Goal: Task Accomplishment & Management: Manage account settings

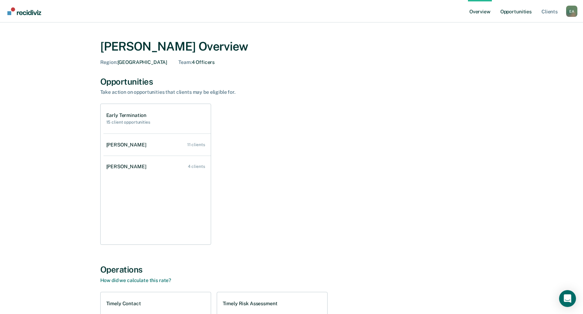
click at [524, 13] on link "Opportunities" at bounding box center [516, 11] width 34 height 22
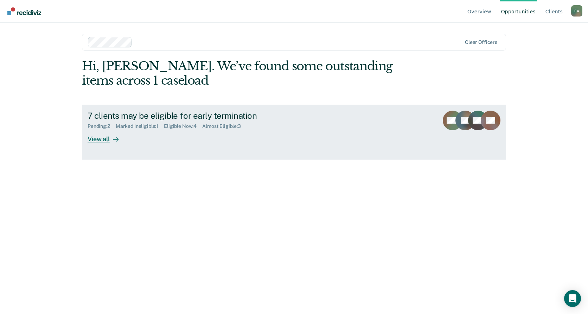
click at [92, 136] on div "View all" at bounding box center [107, 136] width 39 height 14
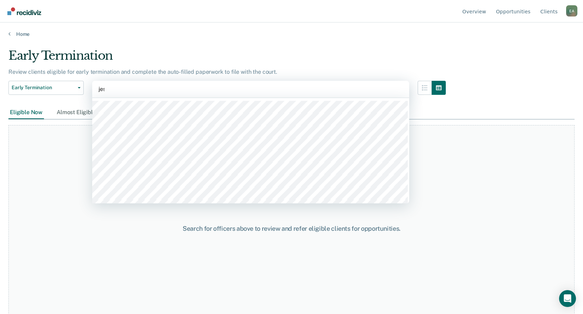
type input "[PERSON_NAME]"
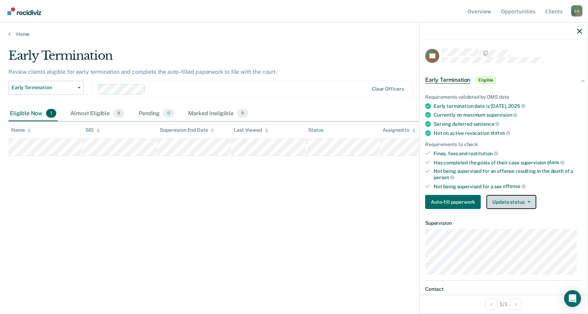
click at [513, 205] on button "Update status" at bounding box center [511, 202] width 50 height 14
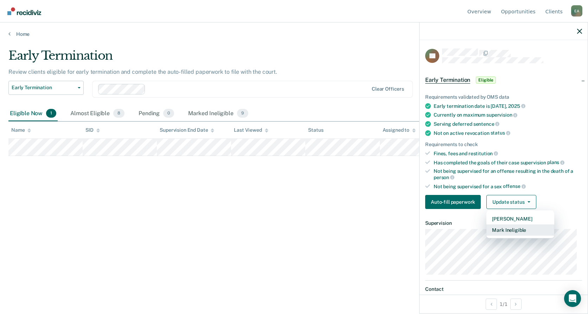
click at [512, 229] on button "Mark Ineligible" at bounding box center [520, 230] width 68 height 11
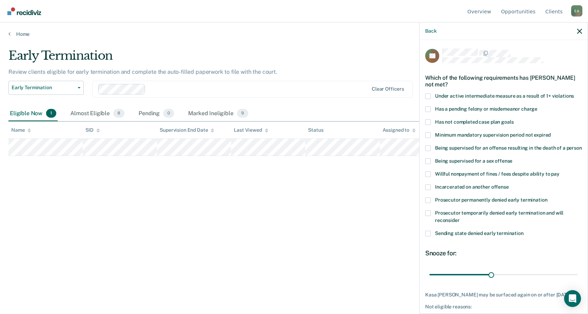
click at [429, 203] on span at bounding box center [428, 201] width 6 height 6
click at [547, 198] on input "Prosecutor permanently denied early termination" at bounding box center [547, 198] width 0 height 0
drag, startPoint x: 580, startPoint y: 289, endPoint x: 645, endPoint y: 296, distance: 65.4
type input "71"
click at [578, 281] on input "range" at bounding box center [503, 275] width 148 height 12
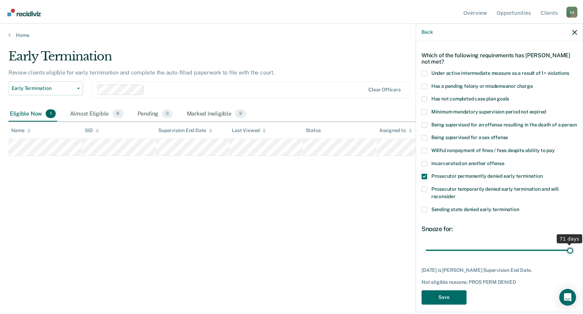
scroll to position [35, 0]
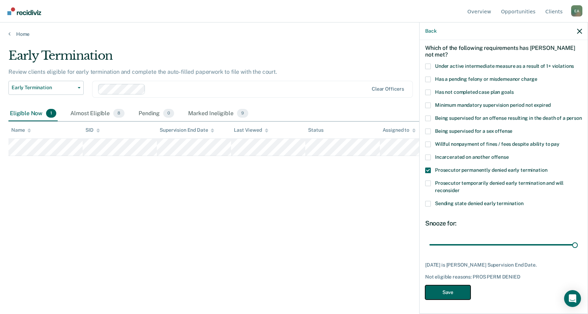
click at [433, 293] on button "Save" at bounding box center [447, 292] width 45 height 14
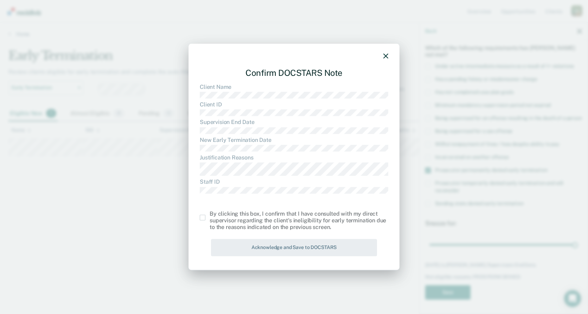
click at [206, 216] on label at bounding box center [205, 218] width 10 height 6
click at [210, 215] on input "checkbox" at bounding box center [210, 215] width 0 height 0
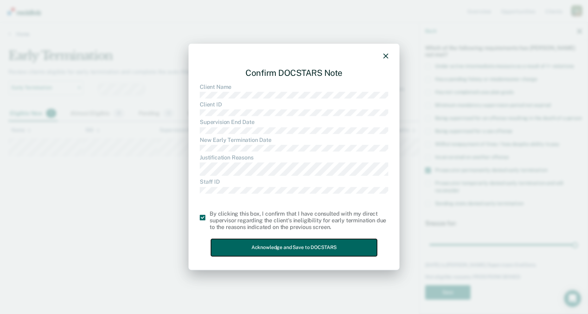
click at [255, 255] on button "Acknowledge and Save to DOCSTARS" at bounding box center [294, 247] width 166 height 17
